Goal: Task Accomplishment & Management: Use online tool/utility

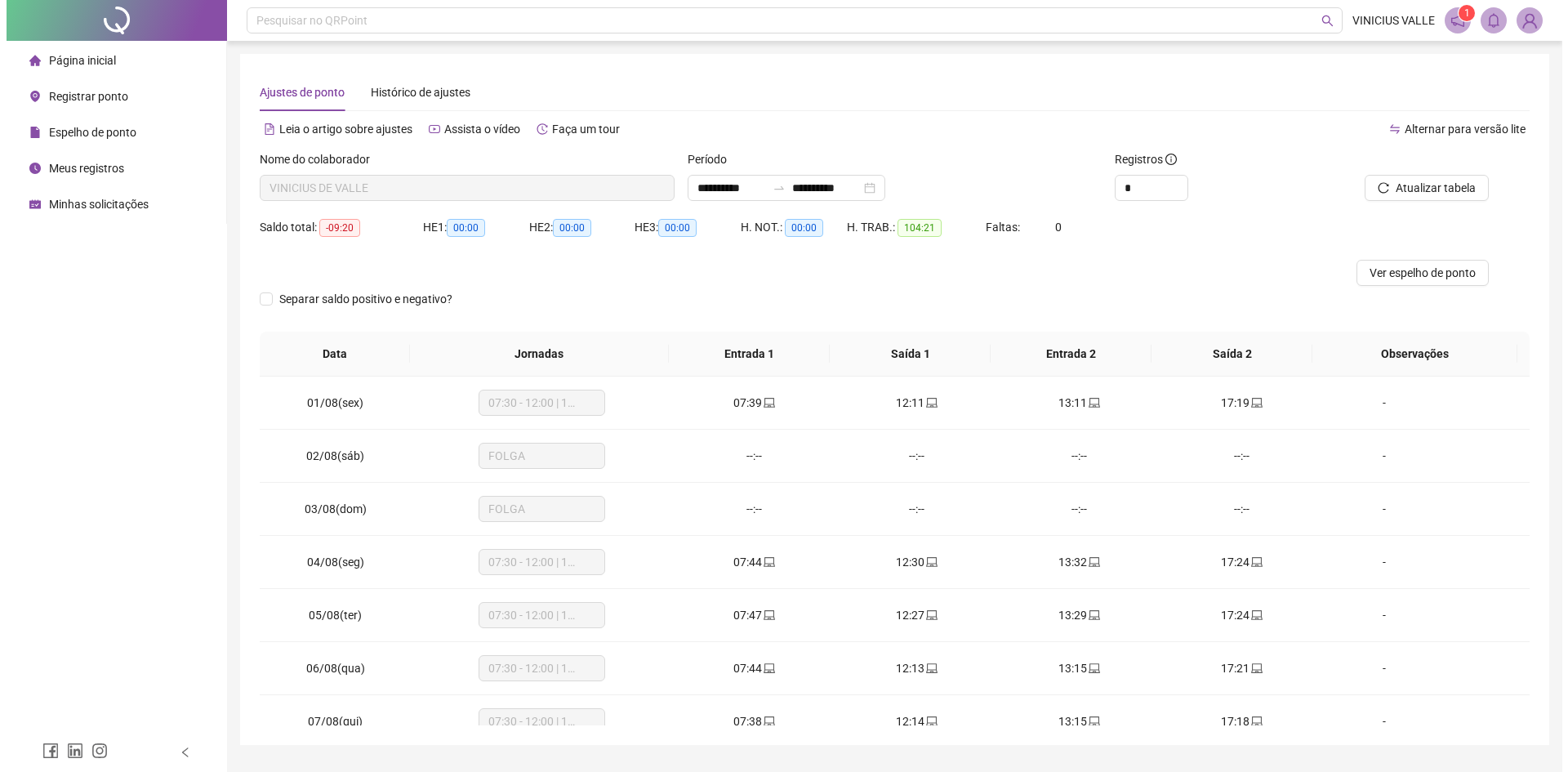
scroll to position [660, 0]
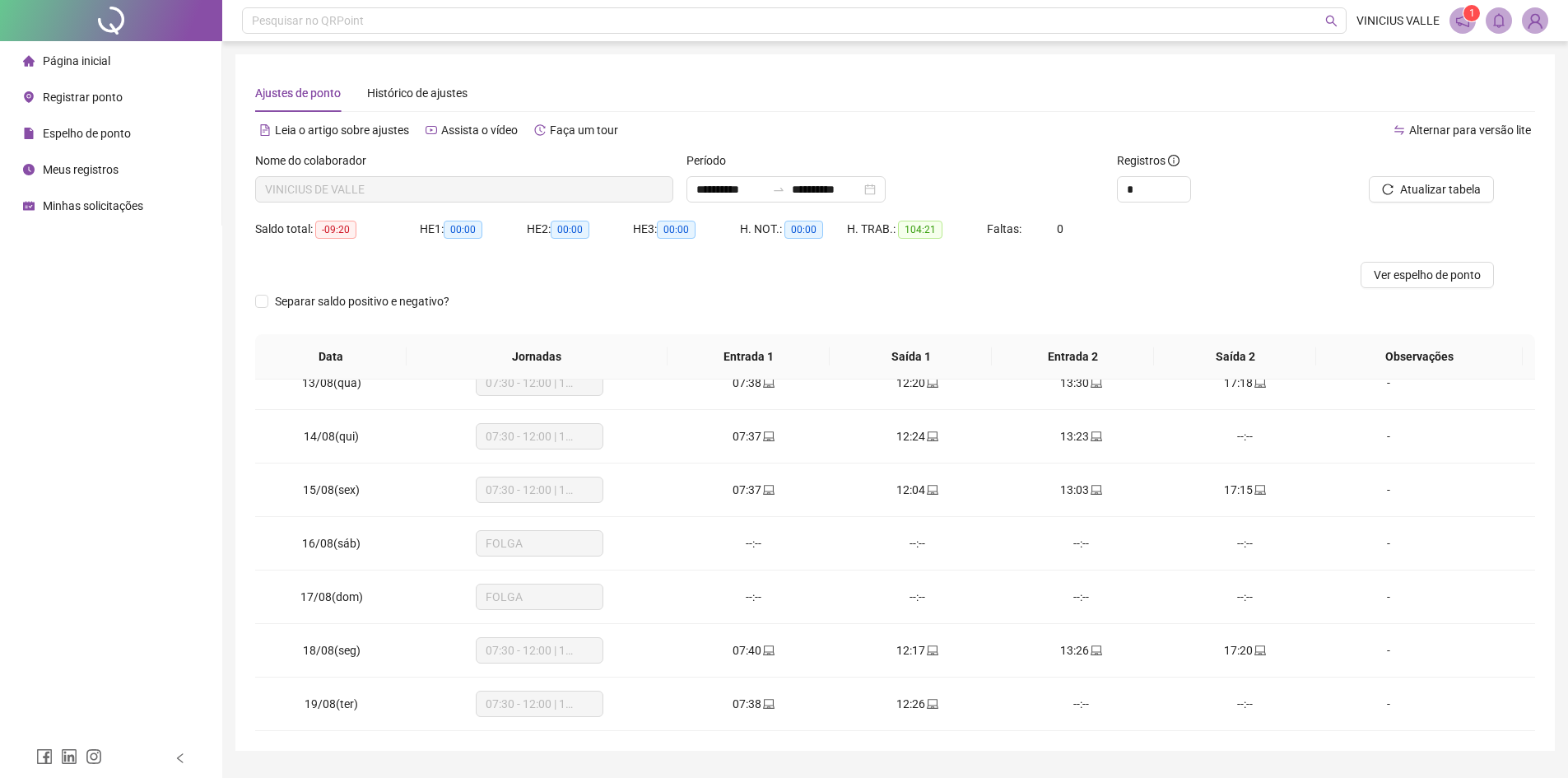
click at [1039, 224] on div "Faltas: 0" at bounding box center [1040, 228] width 107 height 18
click at [1433, 199] on button "Atualizar tabela" at bounding box center [1432, 189] width 125 height 27
click at [1013, 276] on div at bounding box center [735, 274] width 960 height 27
click at [99, 100] on span "Registrar ponto" at bounding box center [82, 97] width 80 height 13
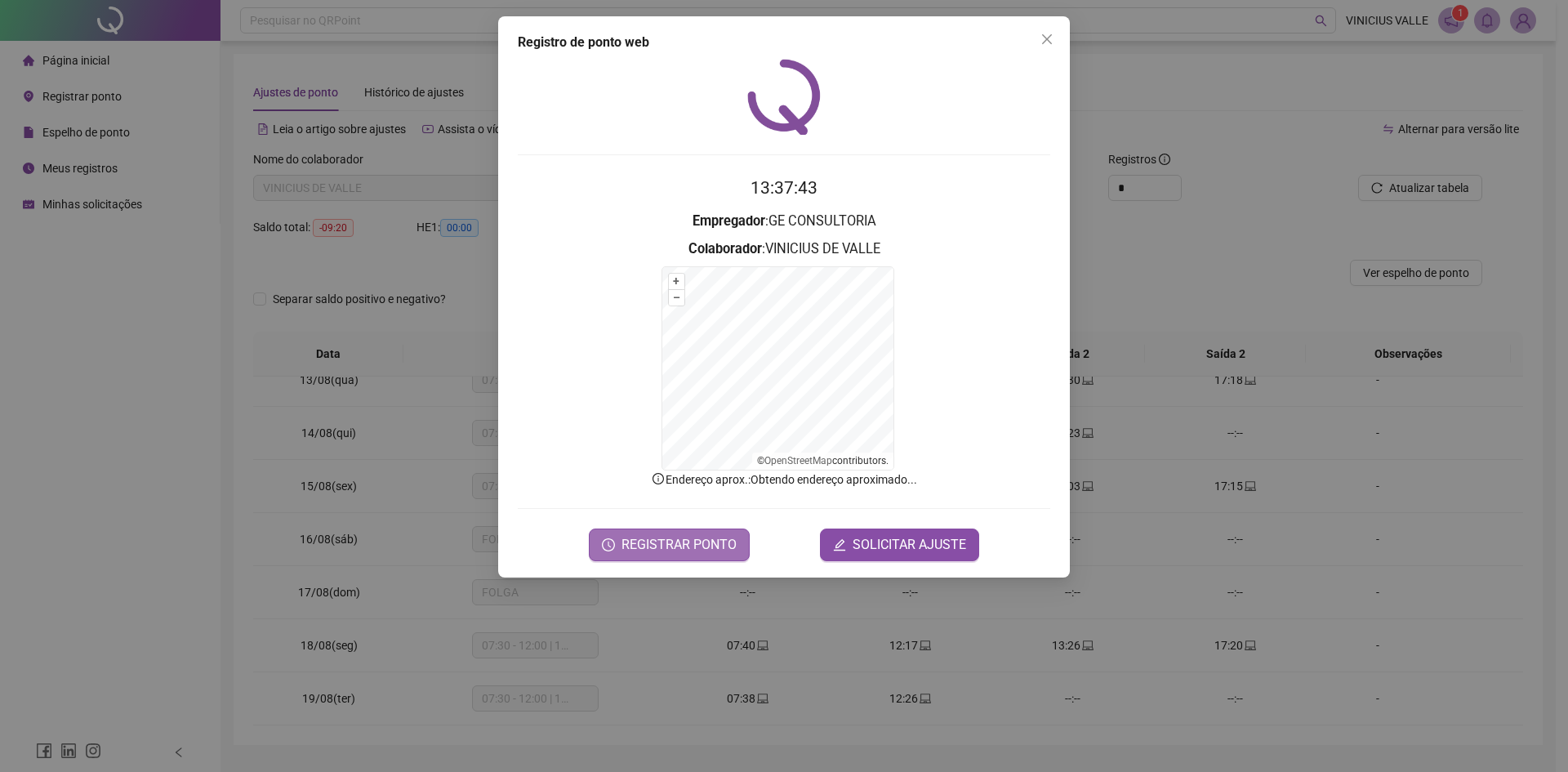
click at [712, 540] on span "REGISTRAR PONTO" at bounding box center [678, 544] width 115 height 20
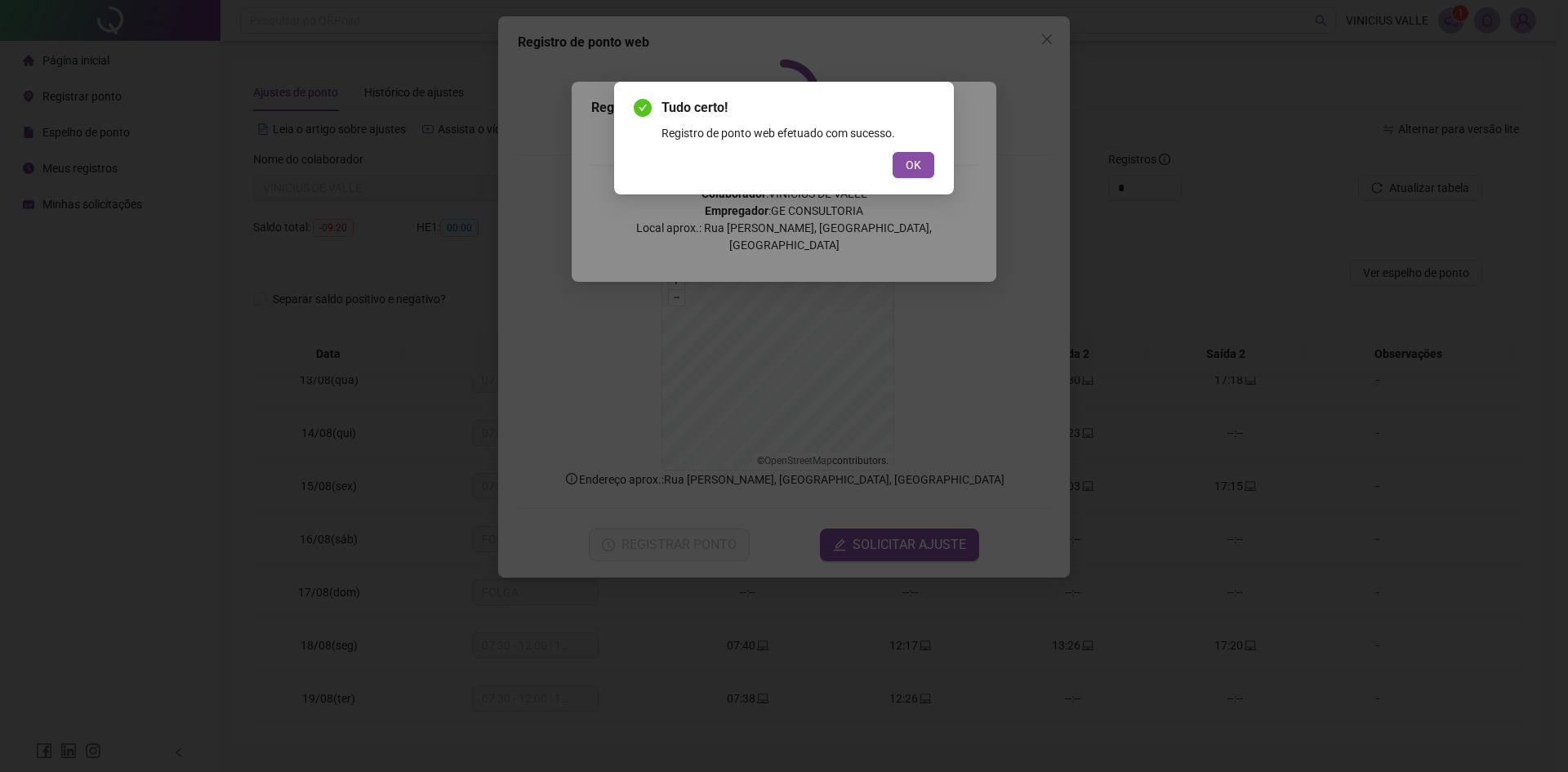
drag, startPoint x: 913, startPoint y: 159, endPoint x: 1097, endPoint y: 49, distance: 214.4
click at [915, 158] on span "OK" at bounding box center [913, 164] width 15 height 18
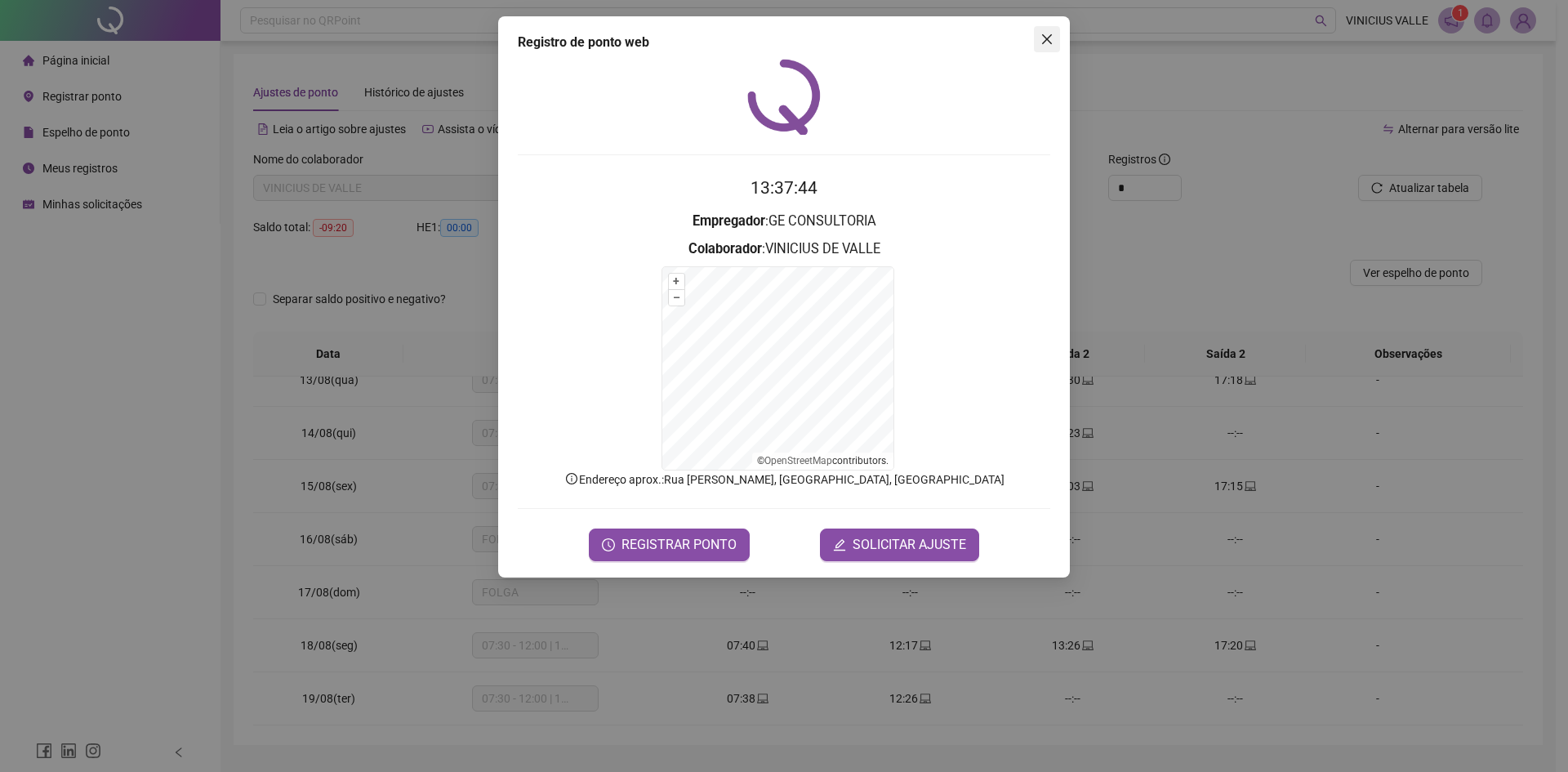
click at [1038, 30] on button "Close" at bounding box center [1046, 39] width 26 height 26
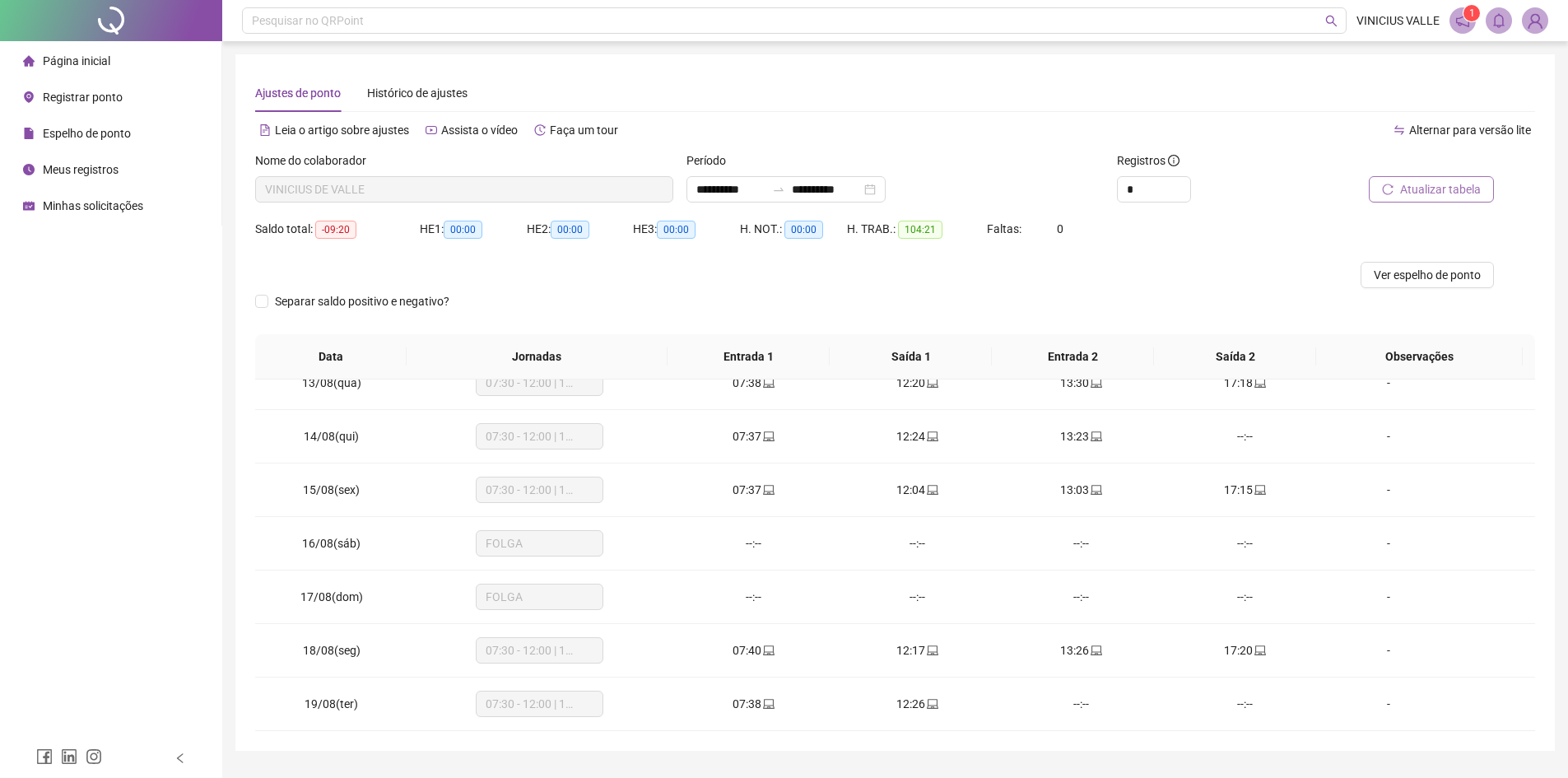
click at [1449, 196] on span "Atualizar tabela" at bounding box center [1441, 189] width 81 height 18
click at [790, 184] on div at bounding box center [778, 189] width 27 height 13
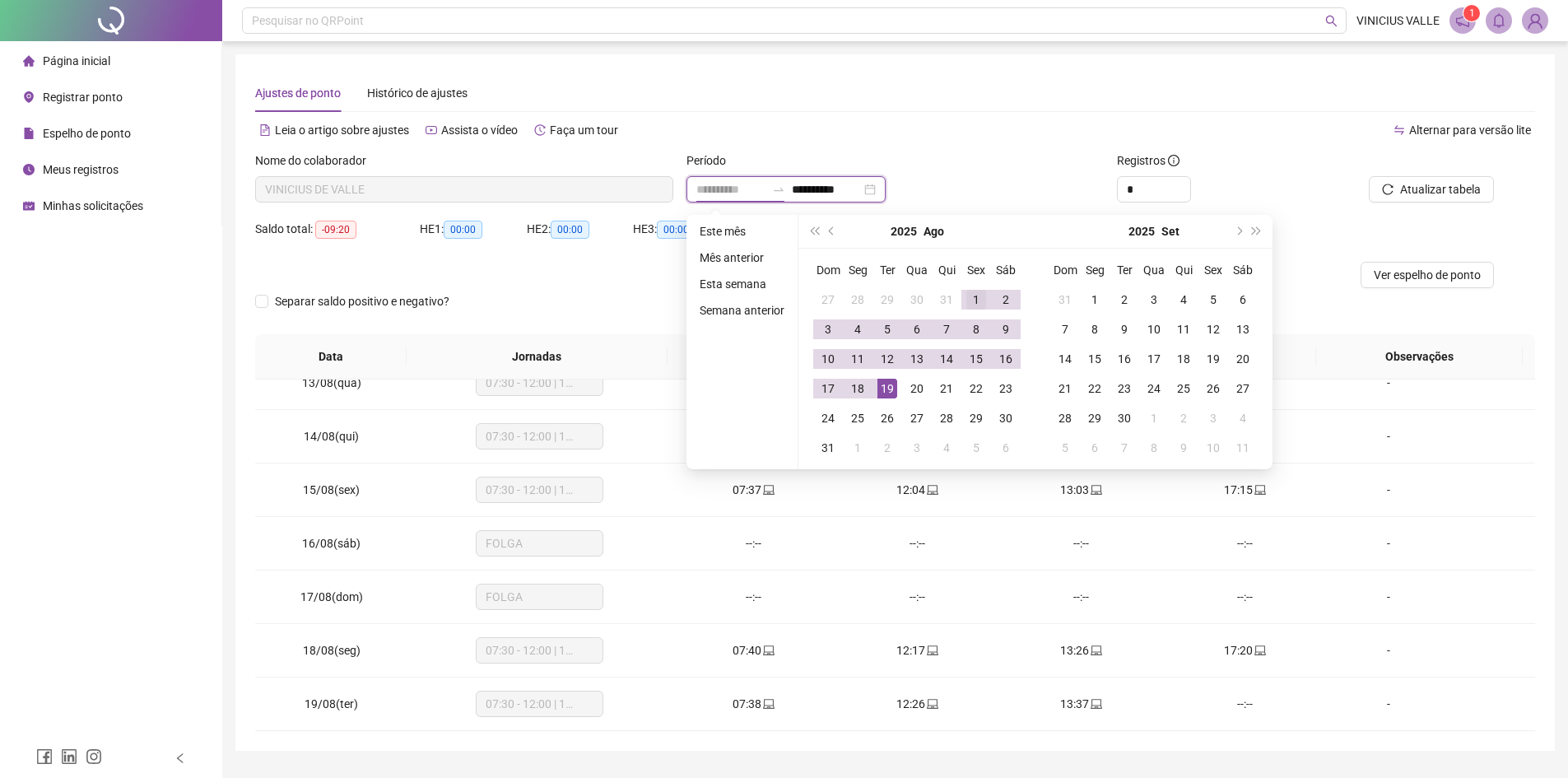
type input "**********"
click at [978, 293] on div "1" at bounding box center [976, 299] width 20 height 20
type input "**********"
click at [859, 390] on div "18" at bounding box center [857, 388] width 20 height 20
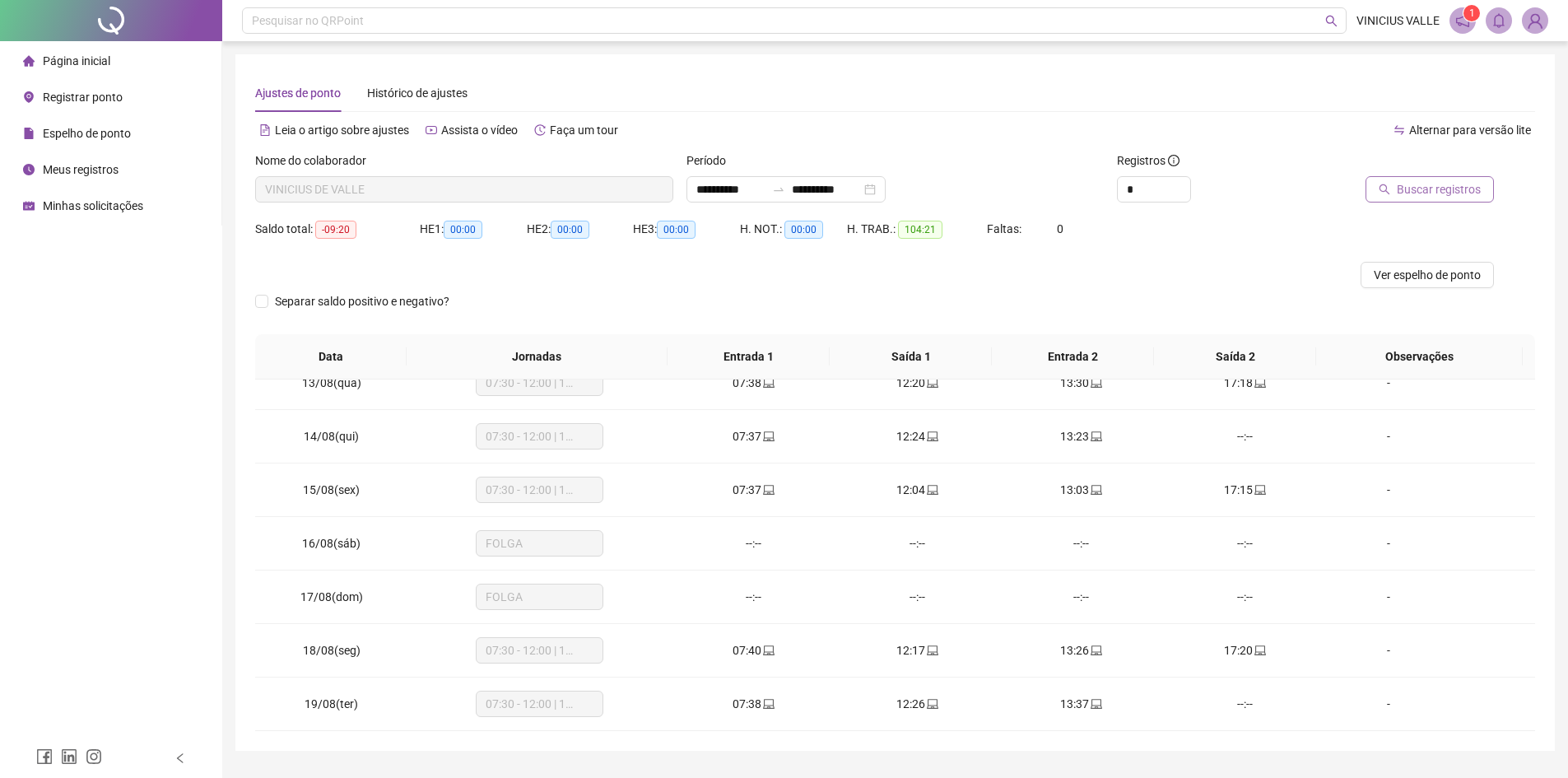
click at [1469, 186] on span "Buscar registros" at bounding box center [1439, 189] width 84 height 18
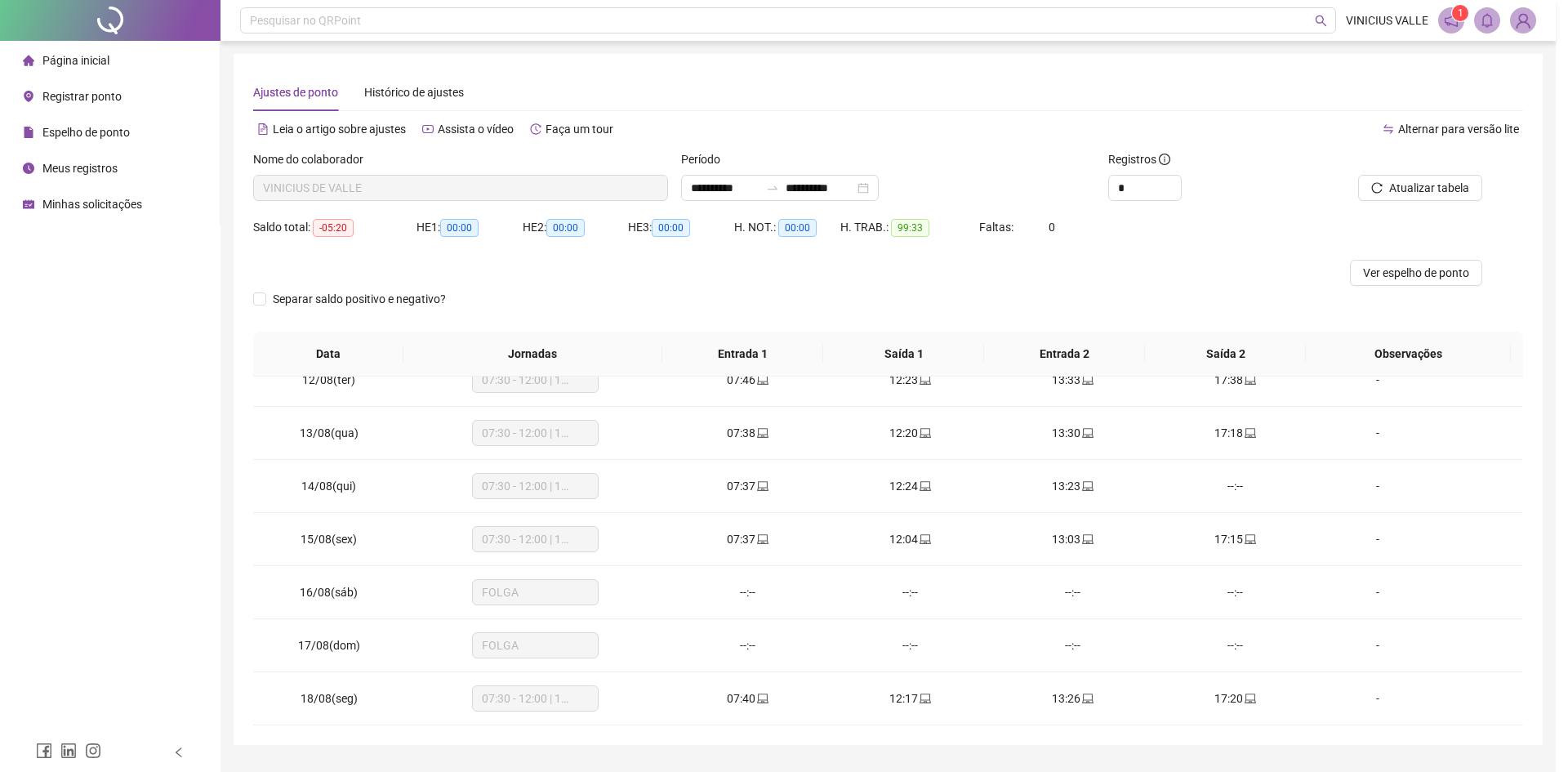
scroll to position [607, 0]
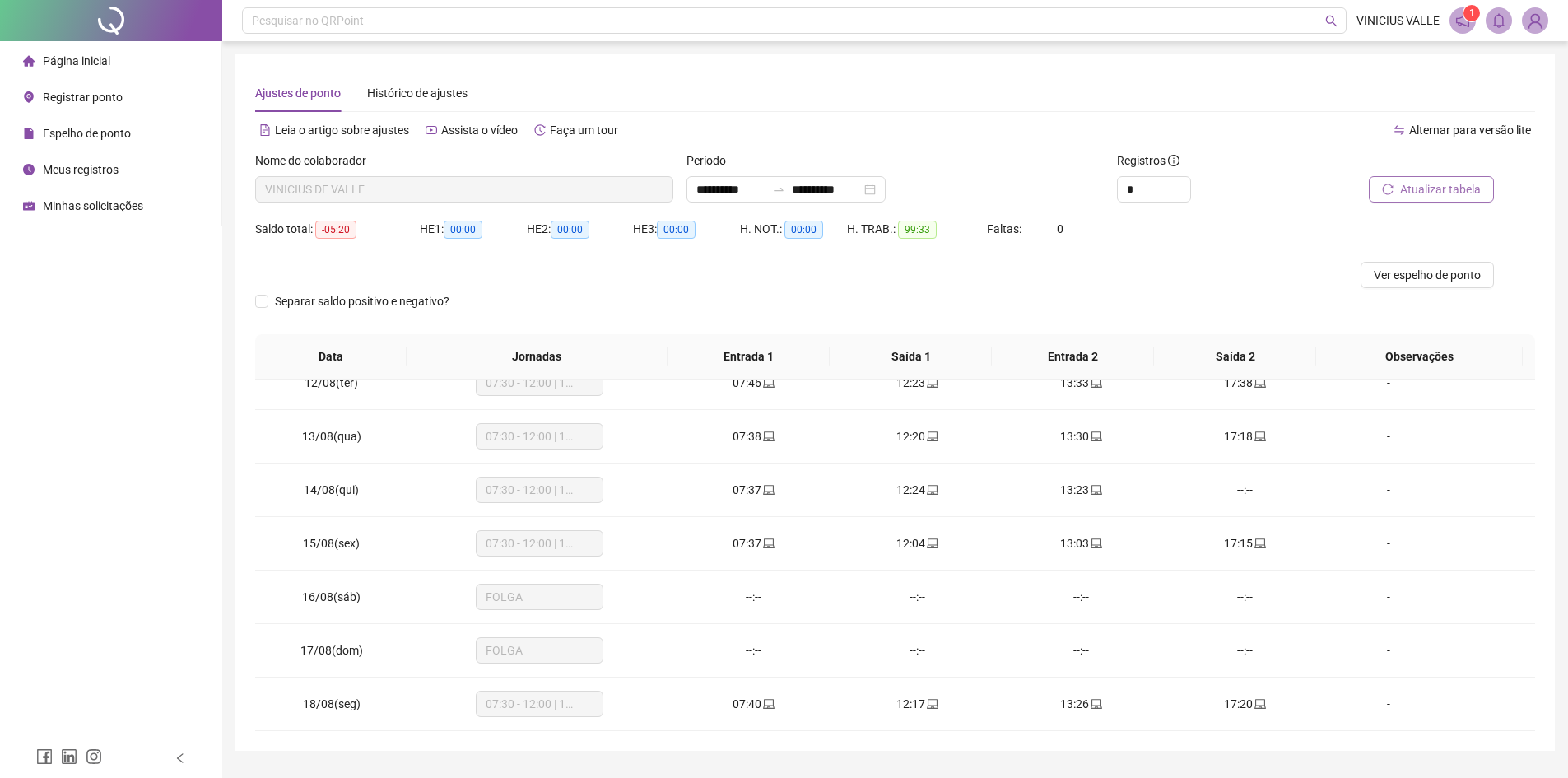
click at [1446, 184] on span "Atualizar tabela" at bounding box center [1441, 189] width 81 height 18
click at [785, 192] on icon "swap-right" at bounding box center [778, 189] width 13 height 13
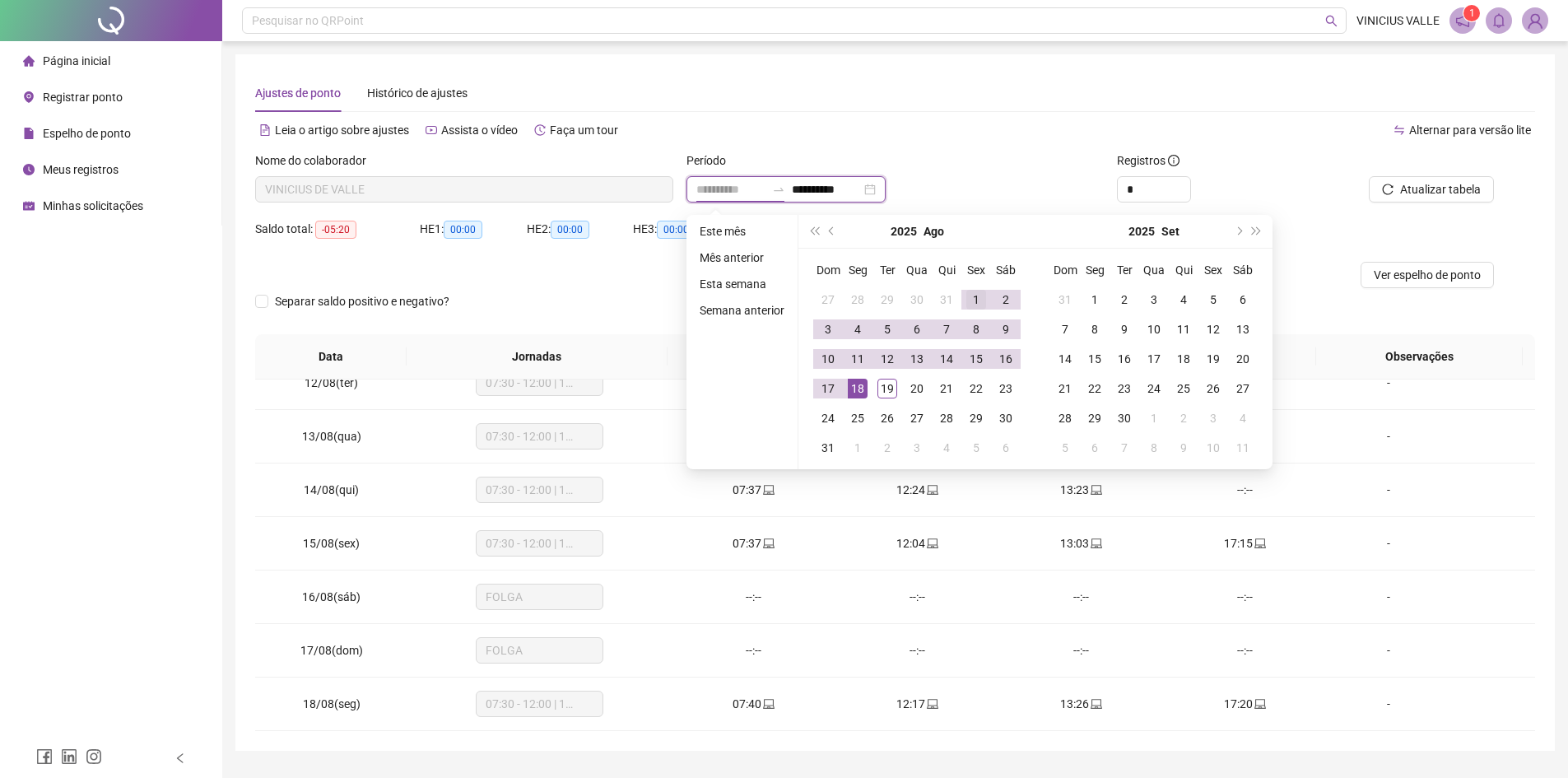
type input "**********"
click at [967, 294] on div "1" at bounding box center [976, 299] width 20 height 20
type input "**********"
click at [875, 396] on td "19" at bounding box center [887, 389] width 30 height 30
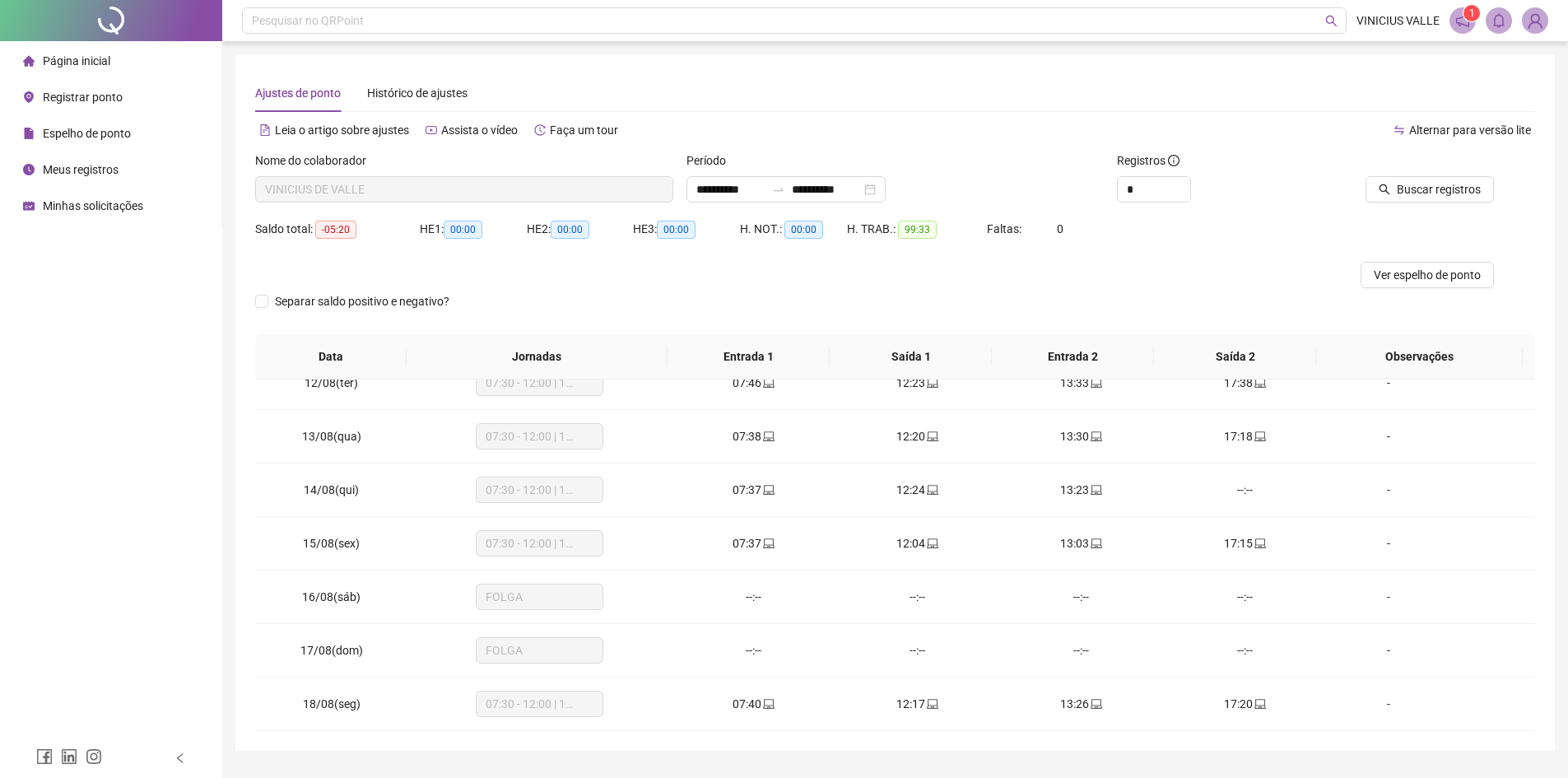
click at [1434, 158] on div at bounding box center [1414, 164] width 161 height 25
click at [1425, 172] on div at bounding box center [1414, 164] width 161 height 25
click at [1384, 185] on icon "search" at bounding box center [1384, 189] width 11 height 11
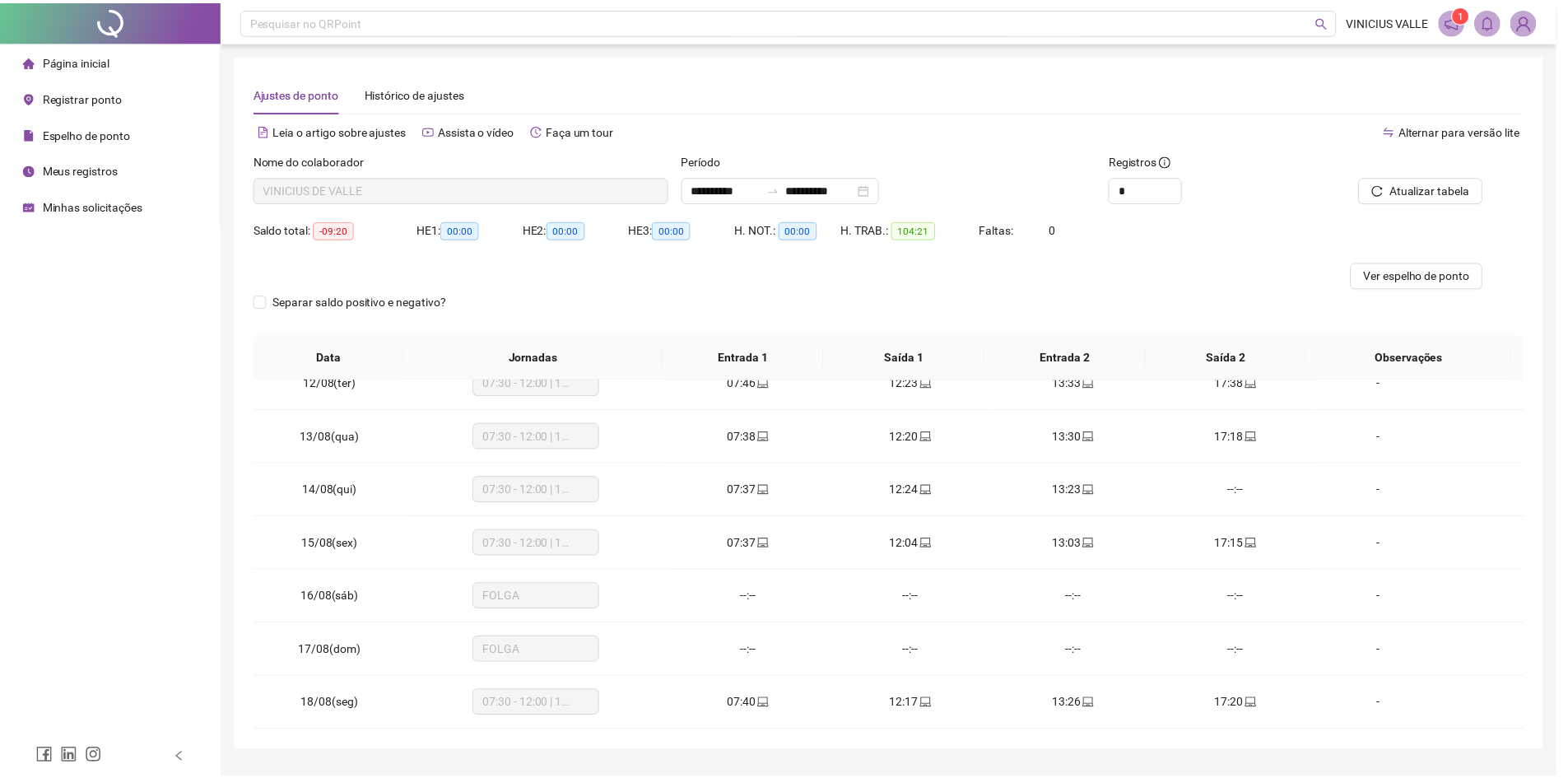
scroll to position [665, 0]
